Goal: Information Seeking & Learning: Learn about a topic

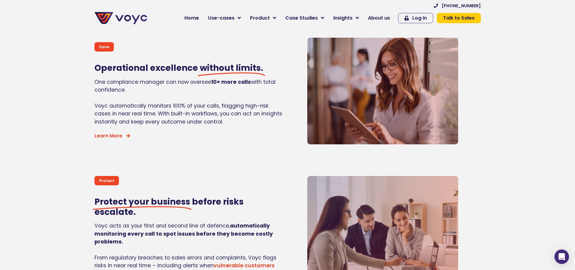
scroll to position [543, 0]
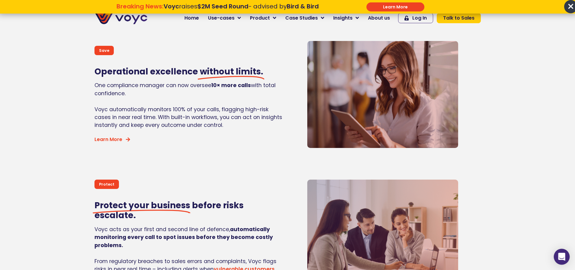
click at [564, 259] on icon "Open Intercom Messenger" at bounding box center [561, 257] width 7 height 8
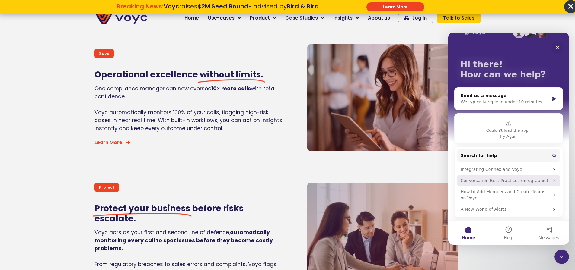
scroll to position [16, 0]
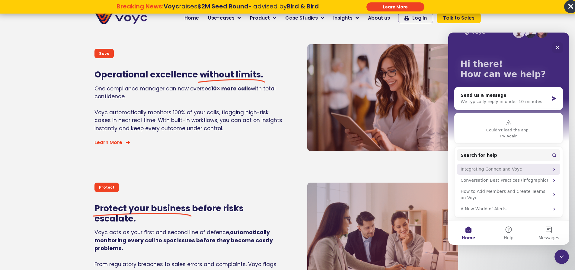
click at [533, 171] on div "Integrating Connex and Voyc" at bounding box center [505, 169] width 89 height 6
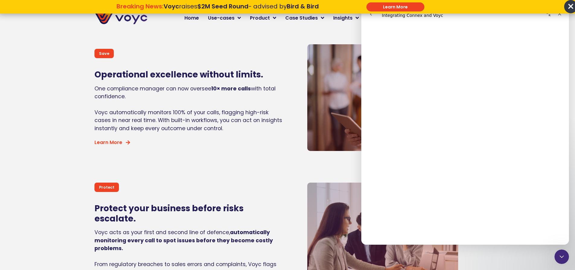
scroll to position [0, 0]
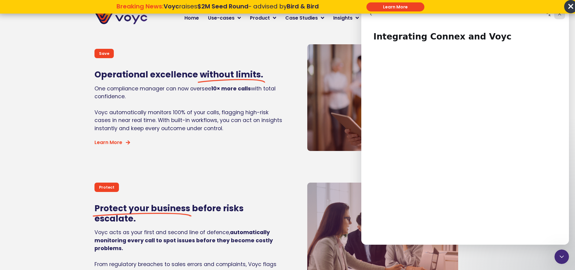
click at [559, 16] on icon "Close" at bounding box center [559, 13] width 5 height 5
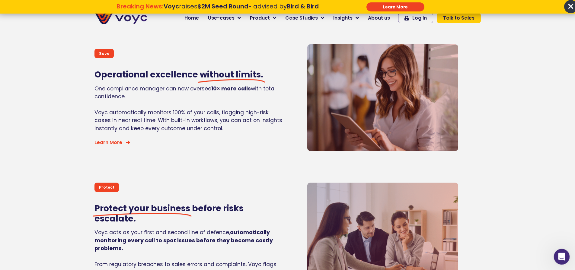
click at [561, 258] on icon "Open Intercom Messenger" at bounding box center [561, 256] width 10 height 10
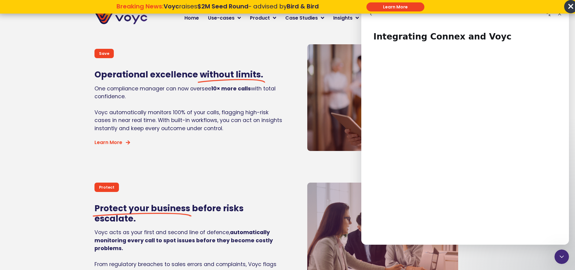
click at [569, 6] on span "×" at bounding box center [570, 6] width 13 height 13
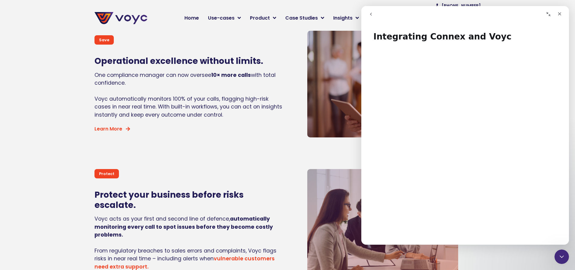
click at [367, 13] on button "go back" at bounding box center [370, 13] width 11 height 11
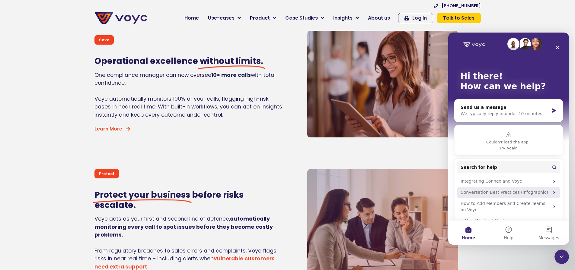
scroll to position [16, 0]
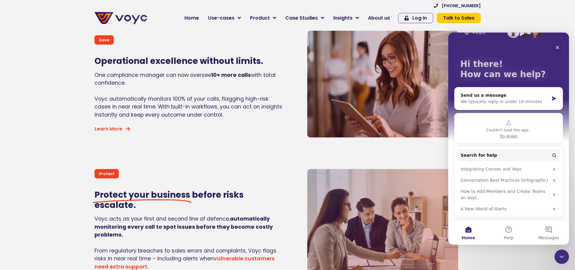
click at [507, 137] on span "Try Again" at bounding box center [508, 136] width 18 height 6
click at [548, 232] on button "Messages" at bounding box center [549, 233] width 40 height 24
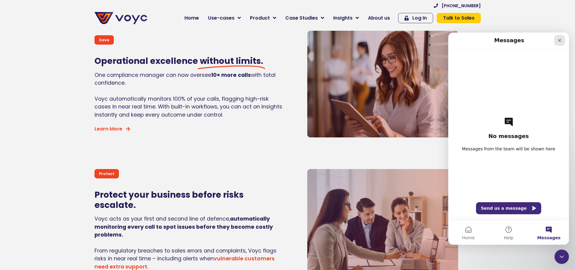
click at [559, 42] on icon "Close" at bounding box center [559, 40] width 5 height 5
